Goal: Information Seeking & Learning: Find specific fact

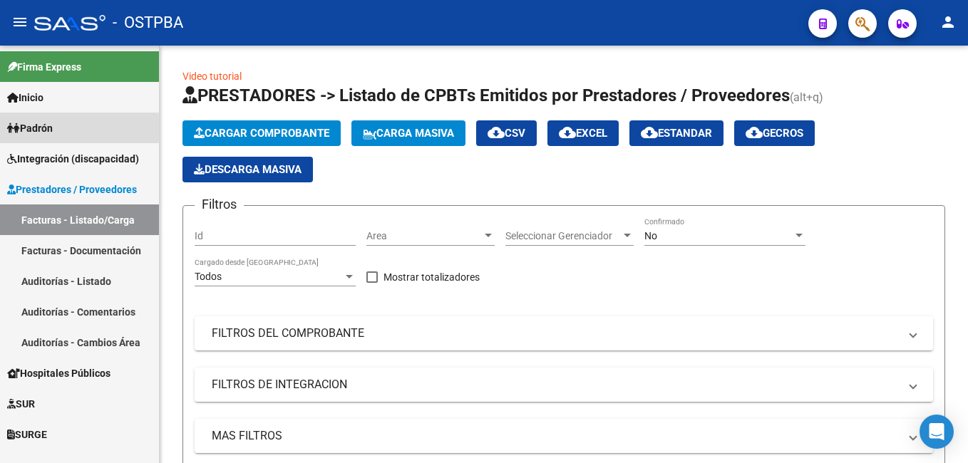
click at [36, 128] on span "Padrón" at bounding box center [30, 129] width 46 height 16
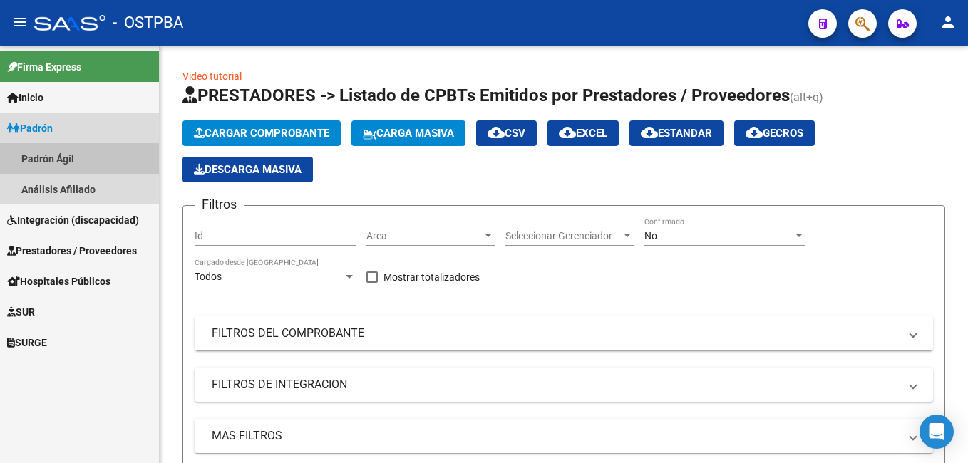
click at [57, 161] on link "Padrón Ágil" at bounding box center [79, 158] width 159 height 31
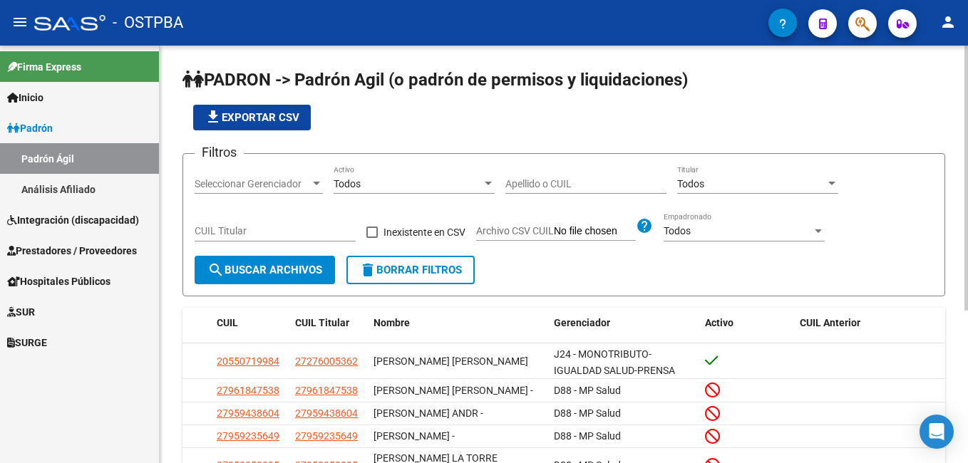
click at [559, 185] on input "Apellido o CUIL" at bounding box center [586, 184] width 161 height 12
click at [315, 180] on div at bounding box center [316, 183] width 13 height 11
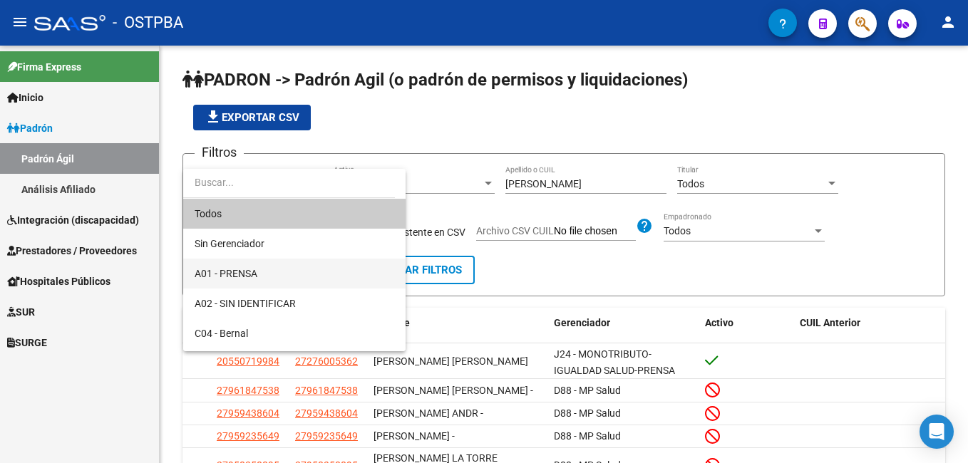
click at [267, 273] on span "A01 - PRENSA" at bounding box center [295, 274] width 200 height 30
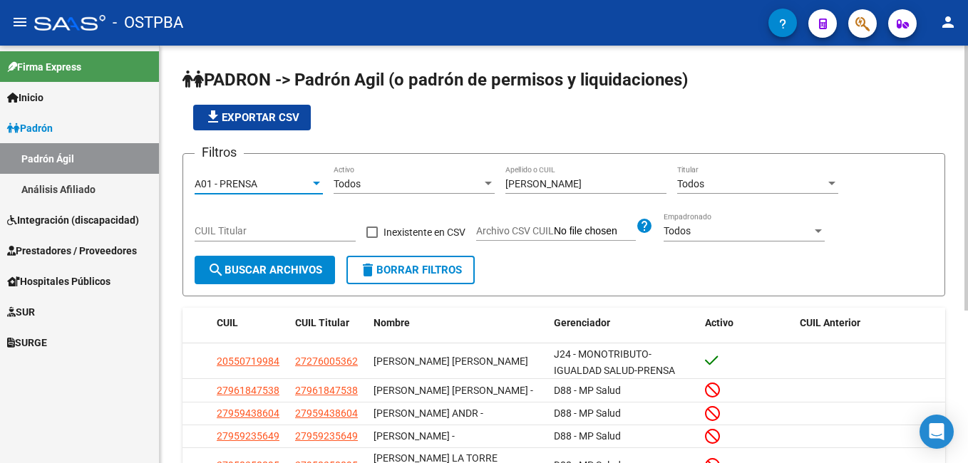
click at [256, 275] on span "search Buscar Archivos" at bounding box center [264, 270] width 115 height 13
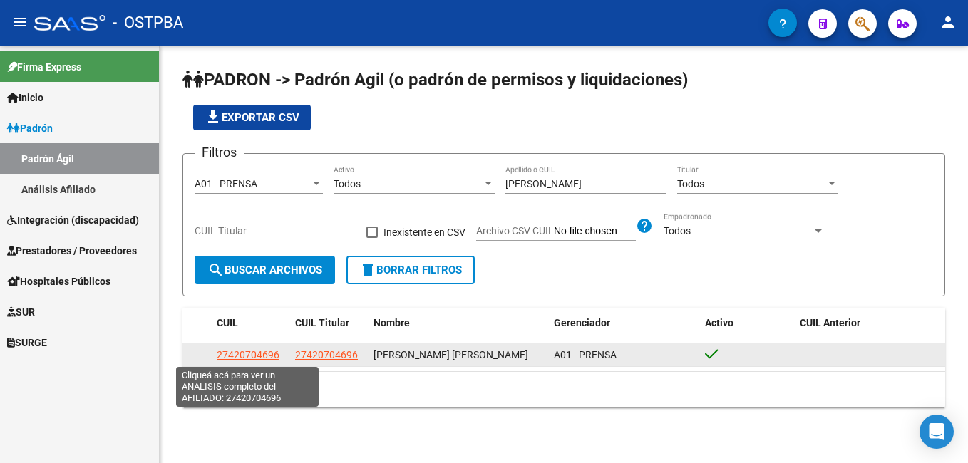
click at [246, 352] on span "27420704696" at bounding box center [248, 354] width 63 height 11
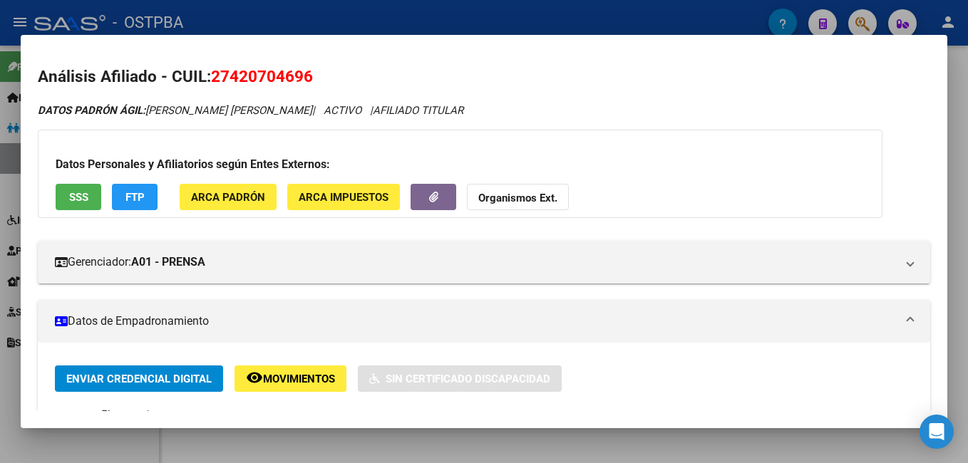
click at [364, 14] on div at bounding box center [484, 231] width 968 height 463
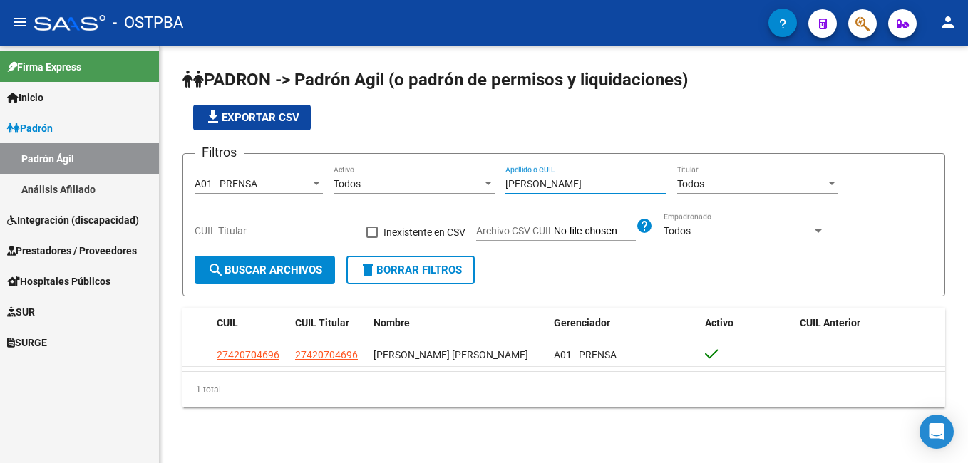
drag, startPoint x: 571, startPoint y: 186, endPoint x: 483, endPoint y: 190, distance: 88.5
click at [483, 190] on div "Filtros A01 - PRENSA Seleccionar Gerenciador Todos Activo [PERSON_NAME] Apellid…" at bounding box center [564, 210] width 739 height 91
type input "FLORES"
click at [306, 272] on span "search Buscar Archivos" at bounding box center [264, 270] width 115 height 13
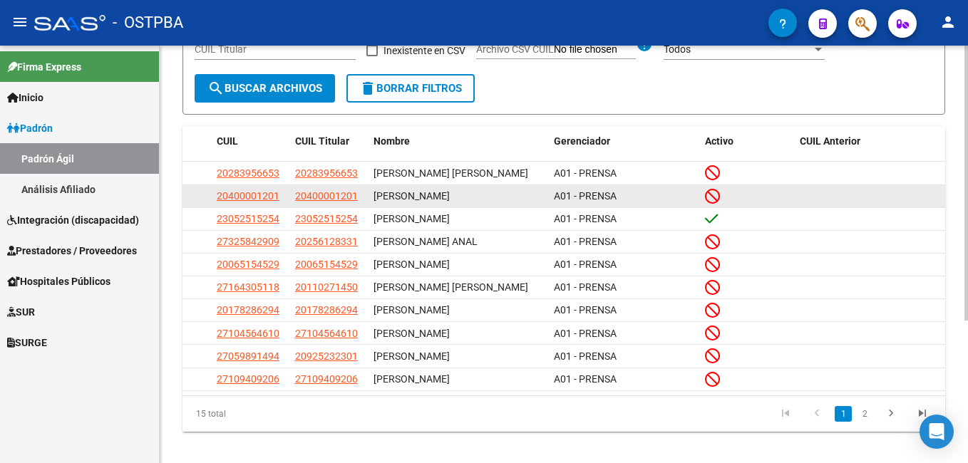
scroll to position [214, 0]
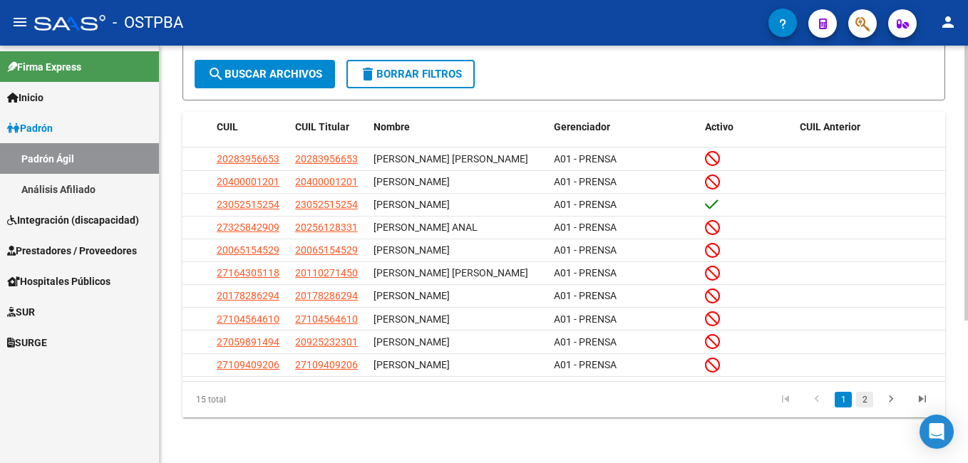
click at [865, 401] on link "2" at bounding box center [864, 400] width 17 height 16
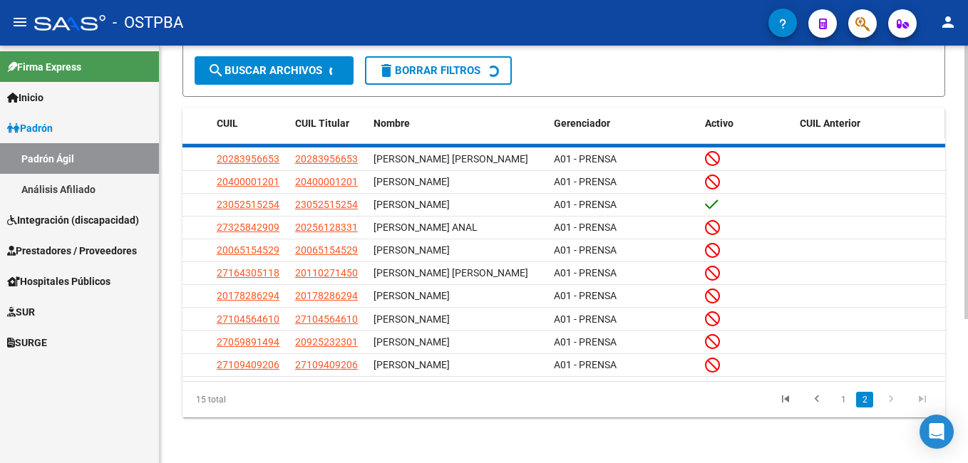
scroll to position [86, 0]
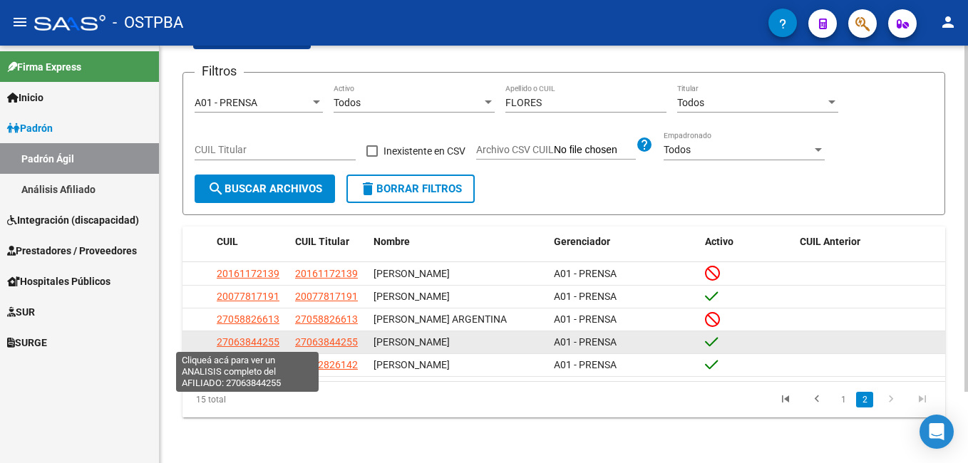
click at [230, 340] on span "27063844255" at bounding box center [248, 342] width 63 height 11
type textarea "27063844255"
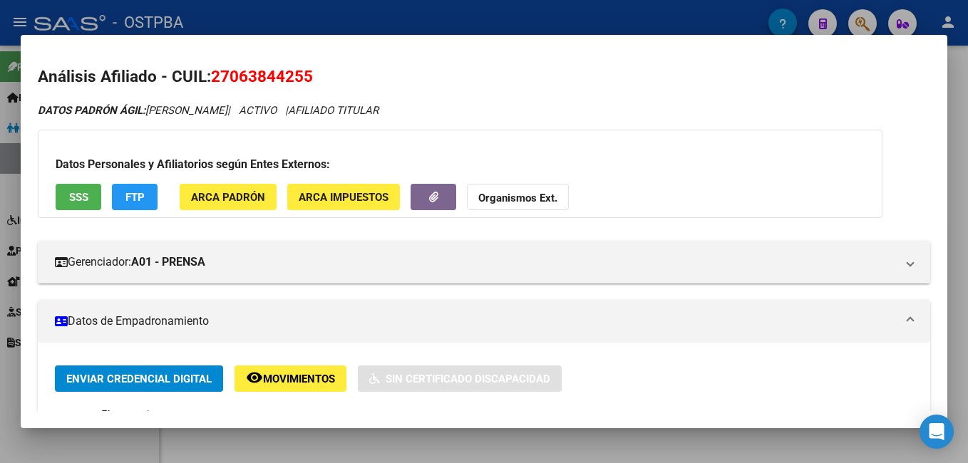
click at [369, 17] on div at bounding box center [484, 231] width 968 height 463
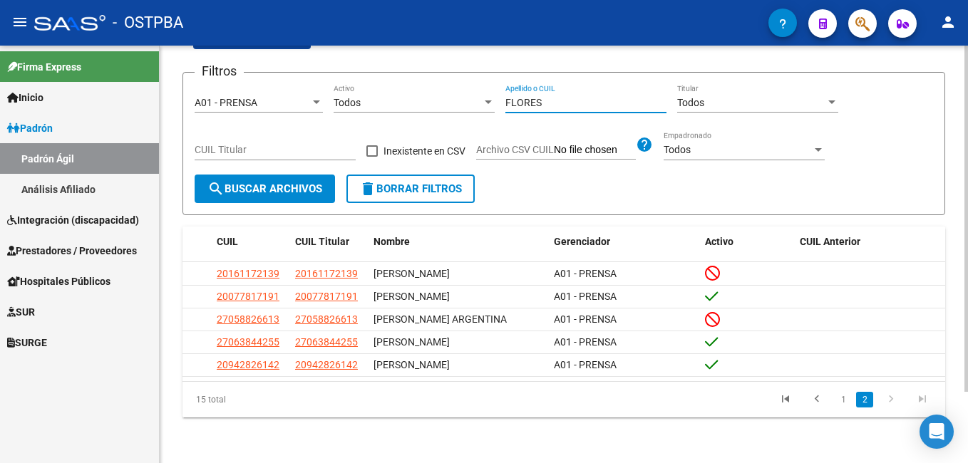
drag, startPoint x: 548, startPoint y: 102, endPoint x: 459, endPoint y: 92, distance: 89.0
click at [459, 92] on div "Filtros A01 - PRENSA Seleccionar Gerenciador Todos Activo FLORES Apellido o CUI…" at bounding box center [564, 129] width 739 height 91
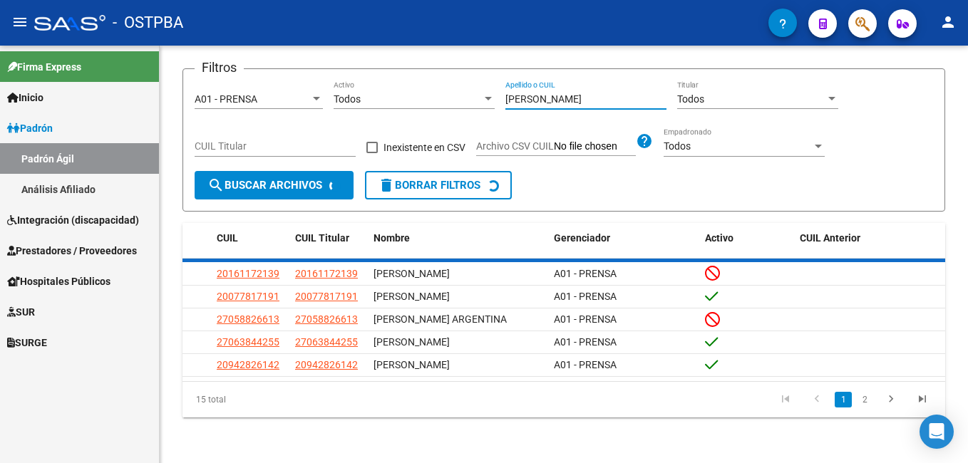
scroll to position [16, 0]
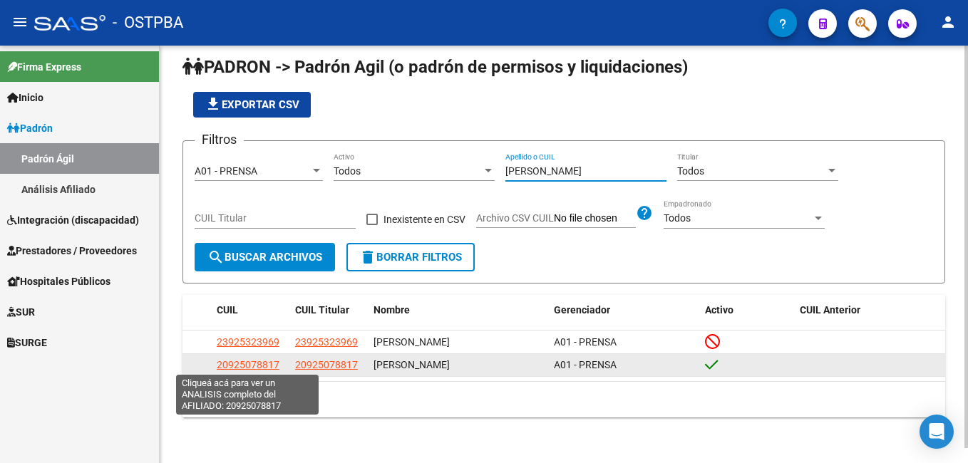
type input "[PERSON_NAME]"
click at [252, 366] on span "20925078817" at bounding box center [248, 364] width 63 height 11
type textarea "20925078817"
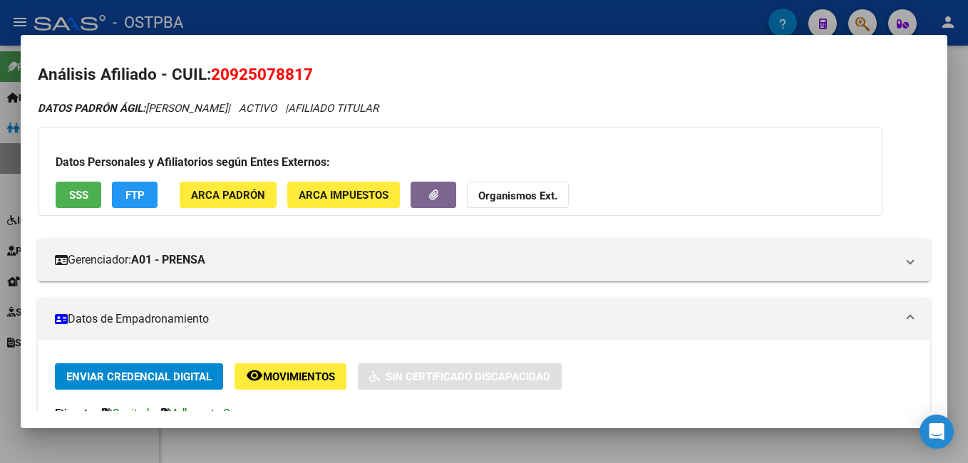
scroll to position [0, 0]
